Goal: Task Accomplishment & Management: Manage account settings

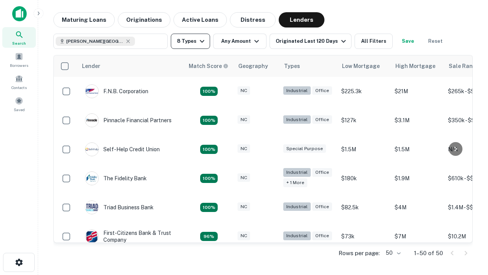
click at [190, 41] on button "8 Types" at bounding box center [190, 41] width 39 height 15
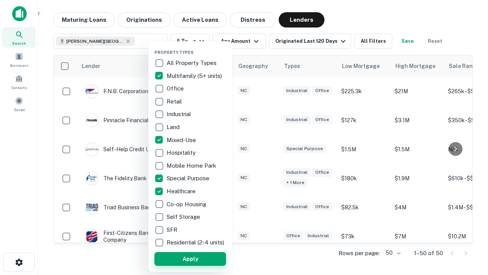
click at [190, 258] on button "Apply" at bounding box center [191, 259] width 72 height 14
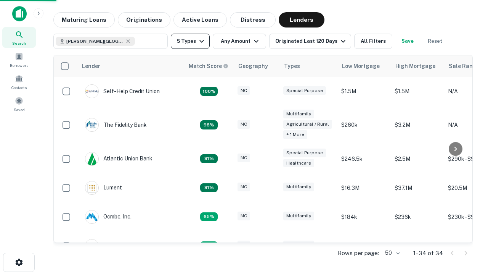
click at [190, 41] on button "5 Types" at bounding box center [190, 41] width 39 height 15
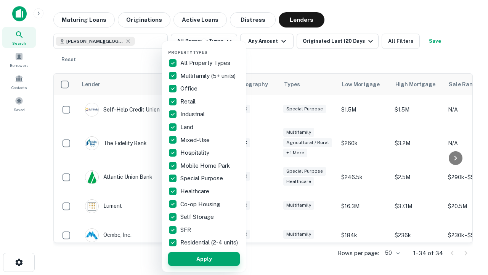
click at [204, 258] on button "Apply" at bounding box center [204, 259] width 72 height 14
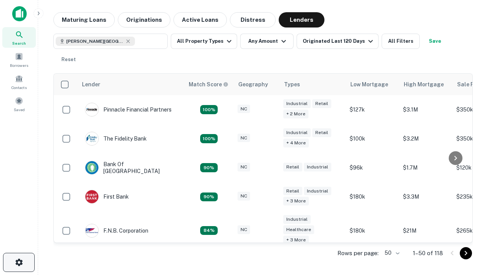
click at [19, 262] on icon "button" at bounding box center [18, 262] width 9 height 9
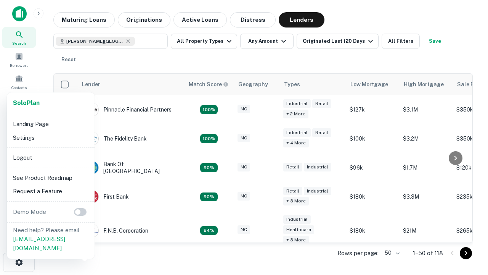
click at [50, 157] on li "Logout" at bounding box center [51, 158] width 82 height 14
